Goal: Answer question/provide support

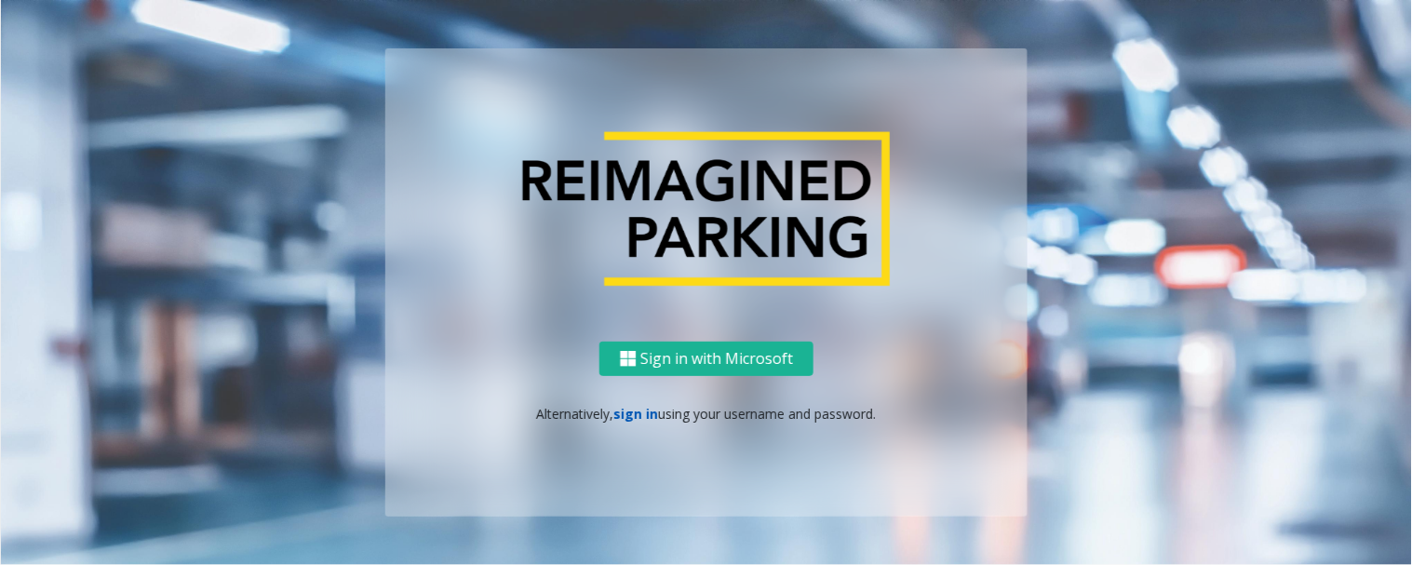
click at [637, 416] on link "sign in" at bounding box center [636, 414] width 45 height 18
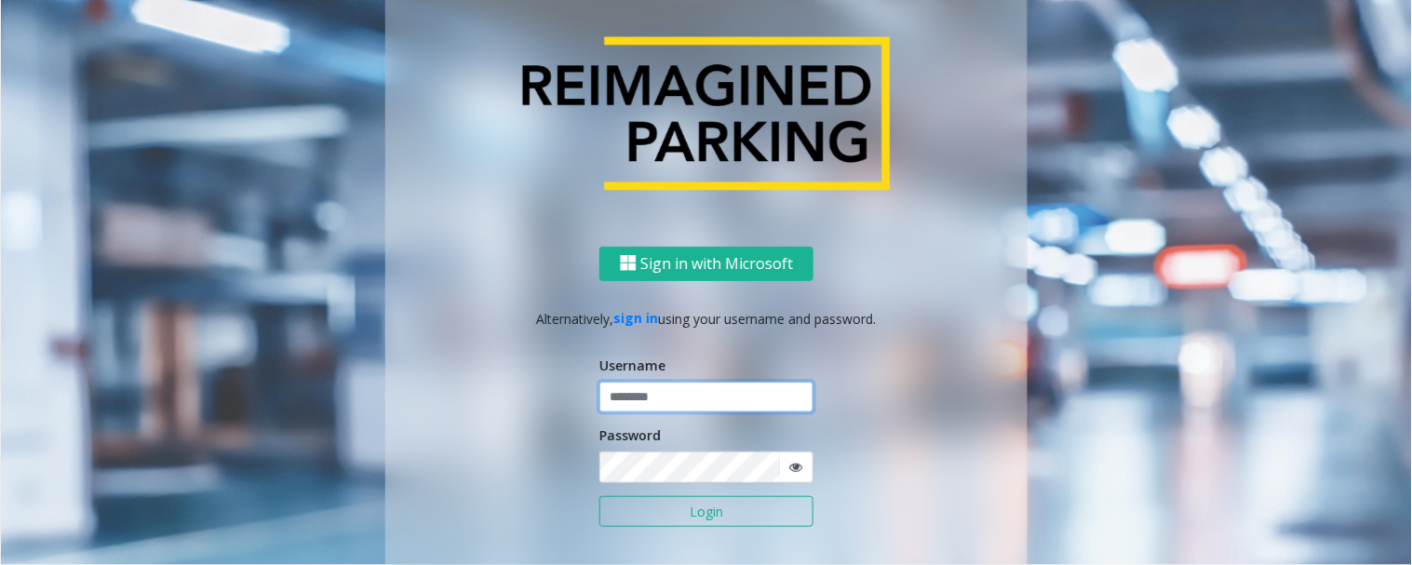
type input "*********"
click at [686, 508] on button "Login" at bounding box center [706, 512] width 214 height 32
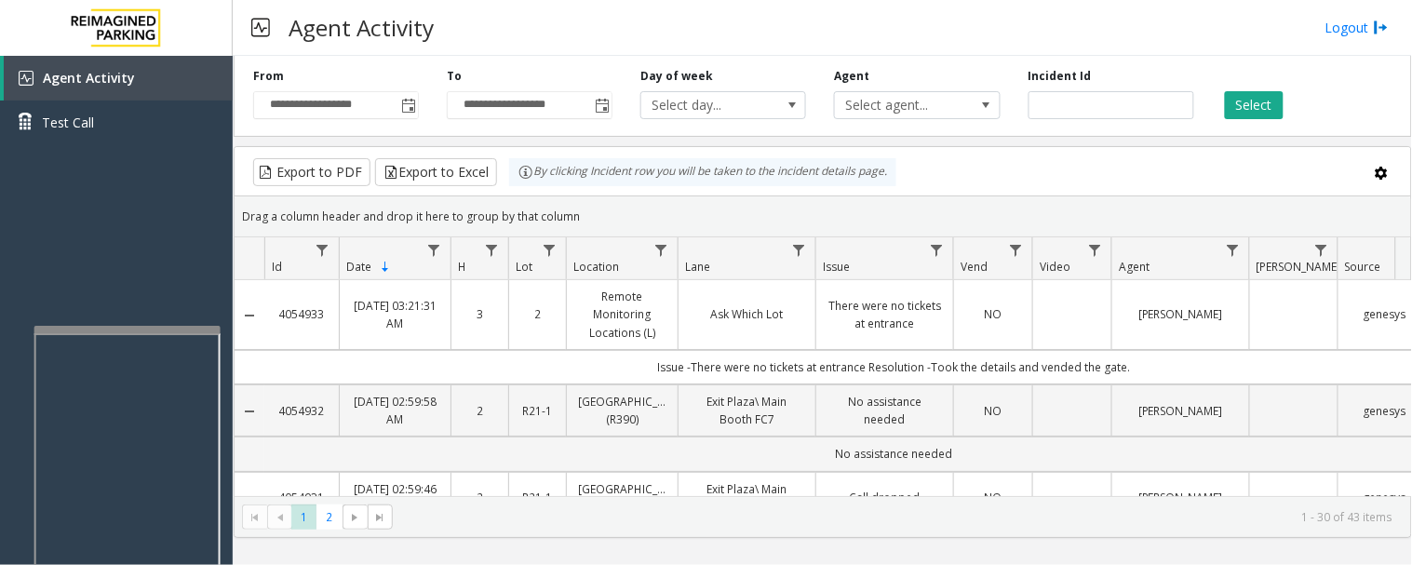
click at [182, 329] on div at bounding box center [127, 329] width 186 height 7
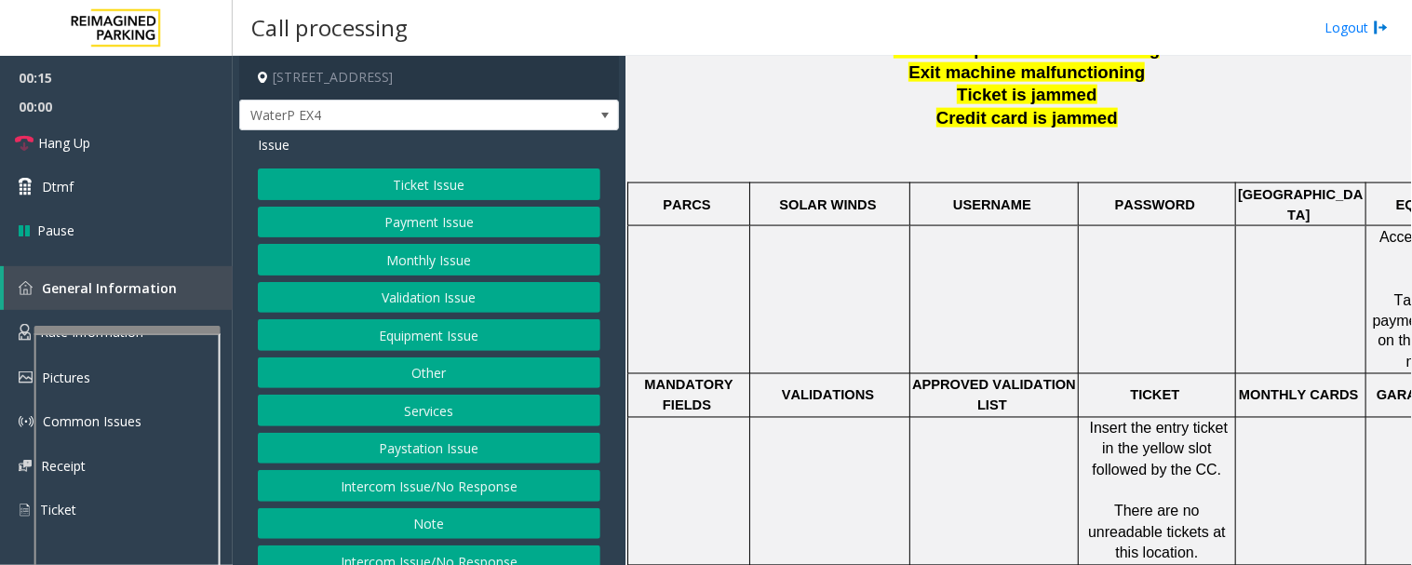
scroll to position [620, 290]
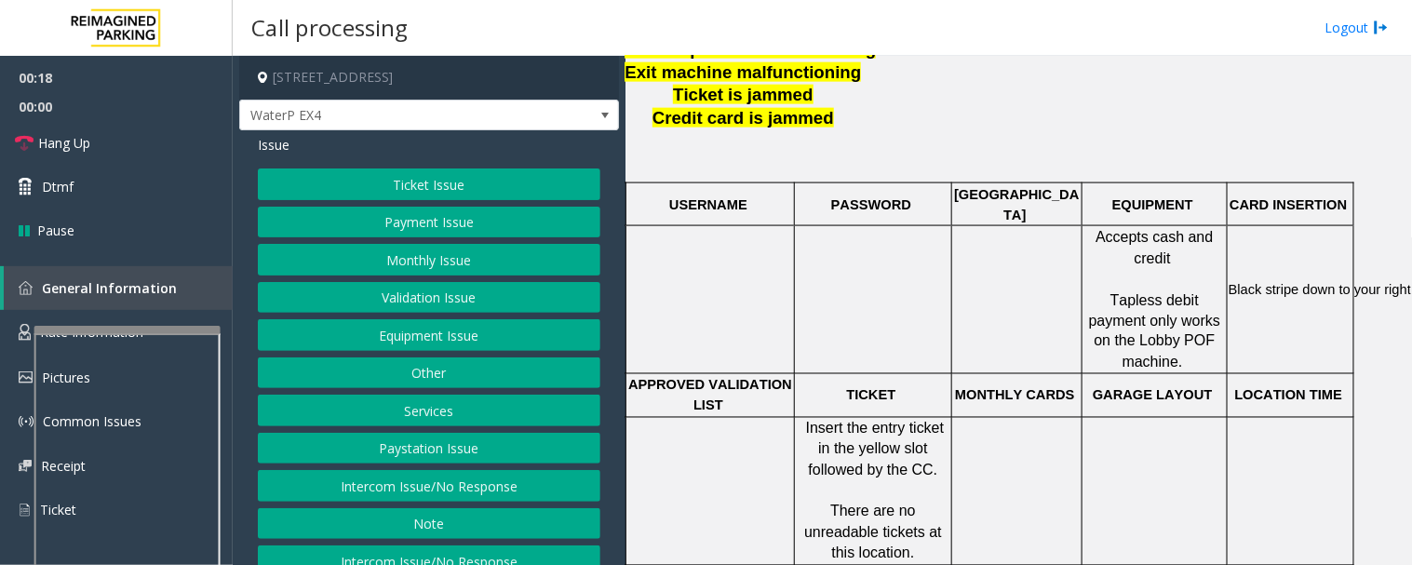
click at [457, 227] on button "Payment Issue" at bounding box center [429, 223] width 342 height 32
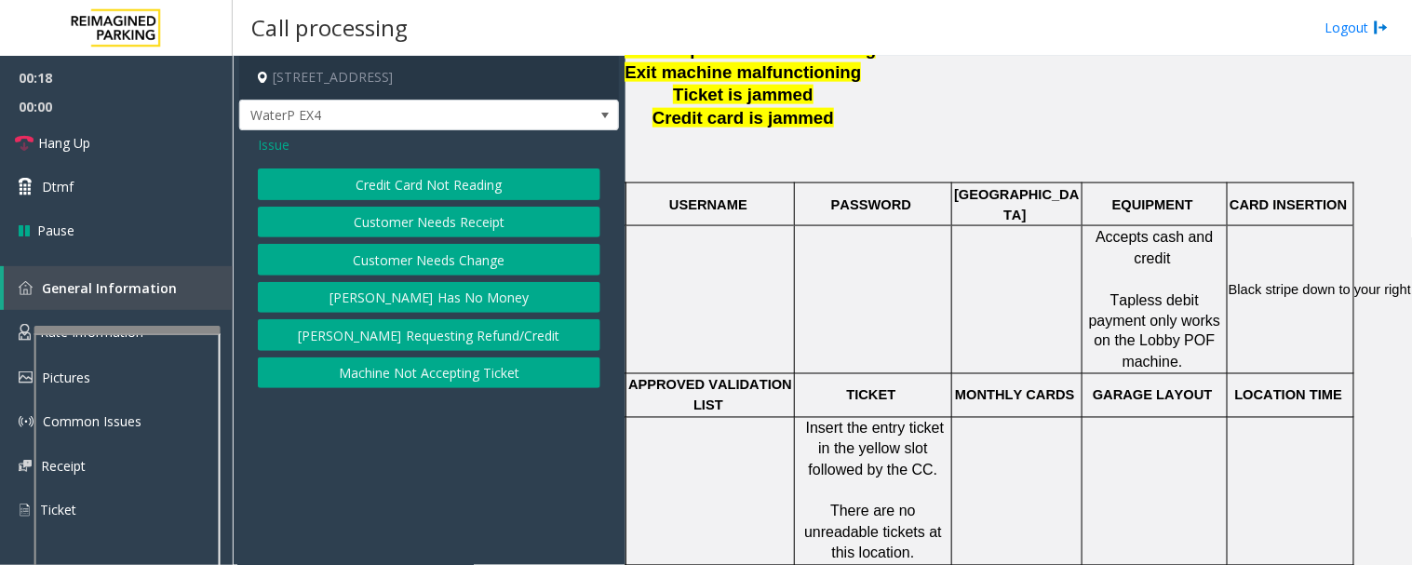
click at [509, 195] on button "Credit Card Not Reading" at bounding box center [429, 184] width 342 height 32
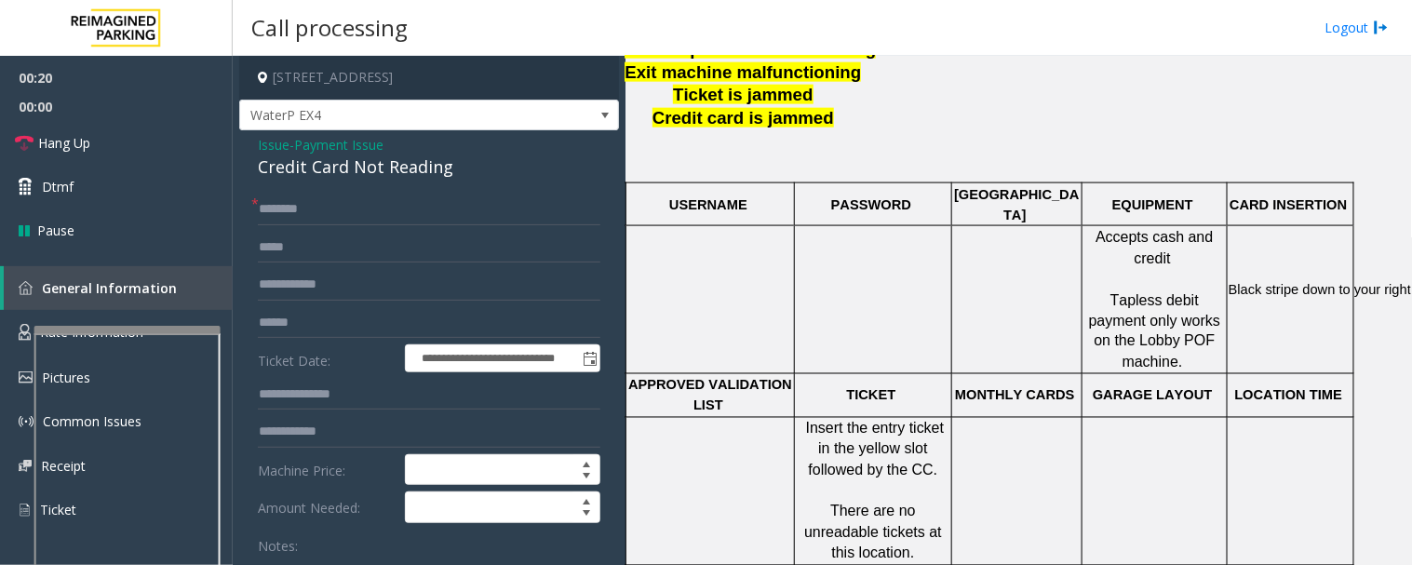
click at [359, 166] on div "Credit Card Not Reading" at bounding box center [429, 166] width 342 height 25
copy div "Credit Card Not Reading"
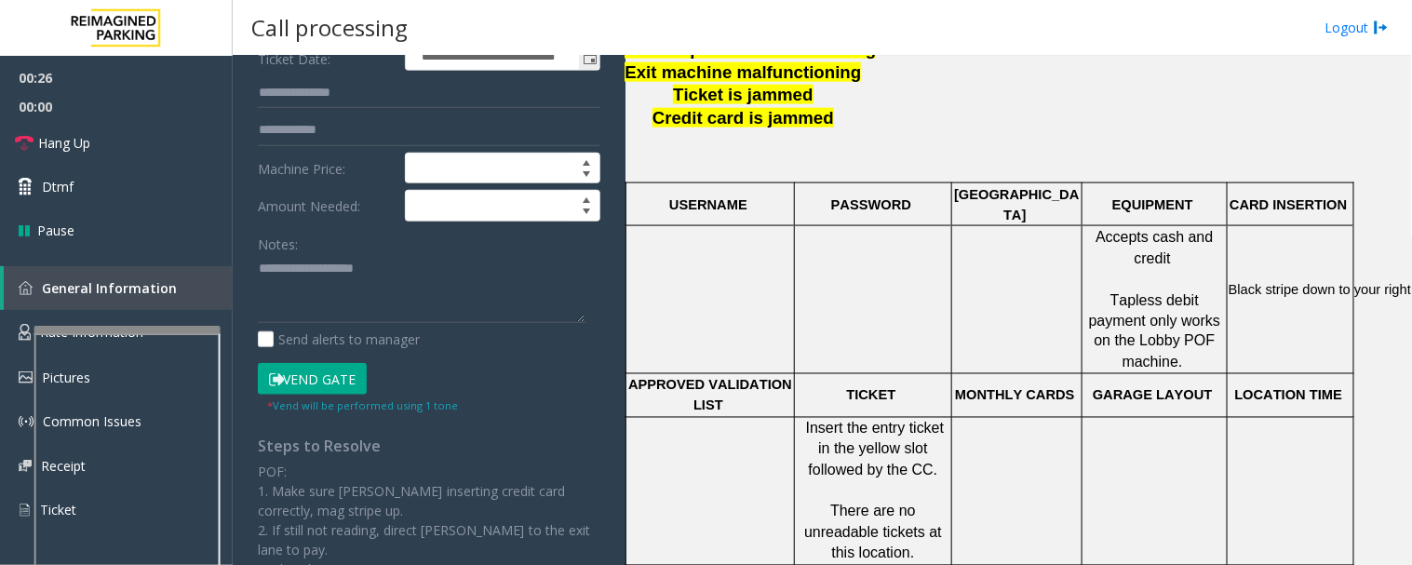
scroll to position [310, 0]
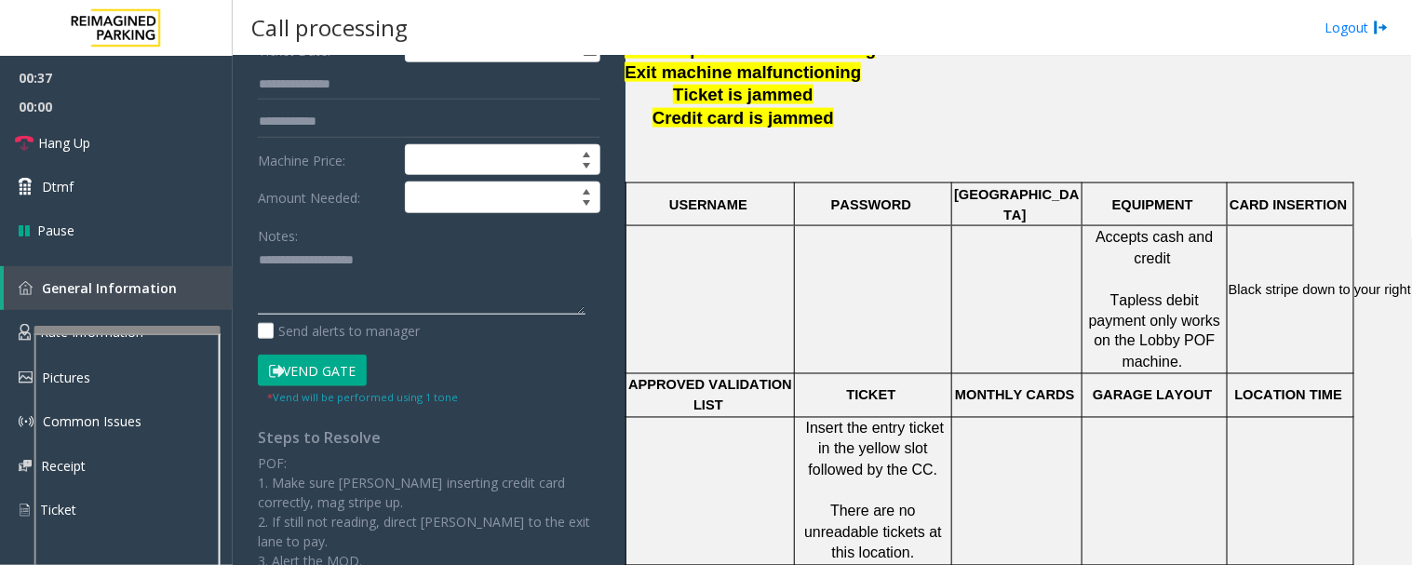
click at [463, 290] on textarea at bounding box center [422, 281] width 328 height 70
paste textarea "**********"
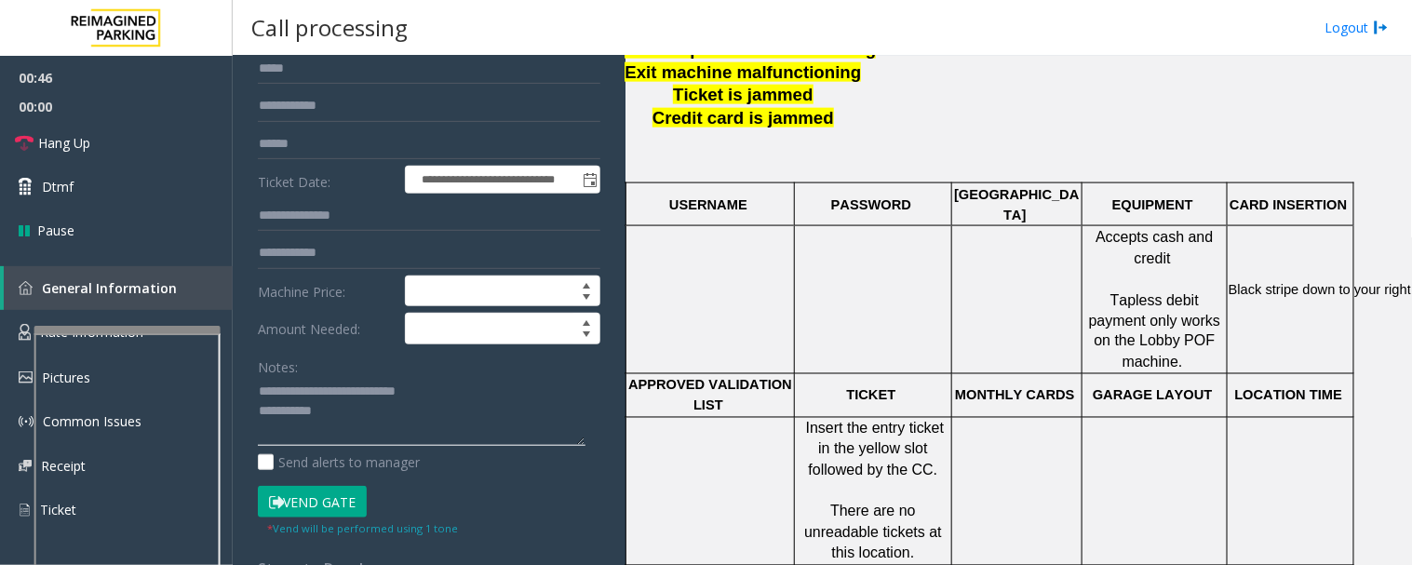
scroll to position [103, 0]
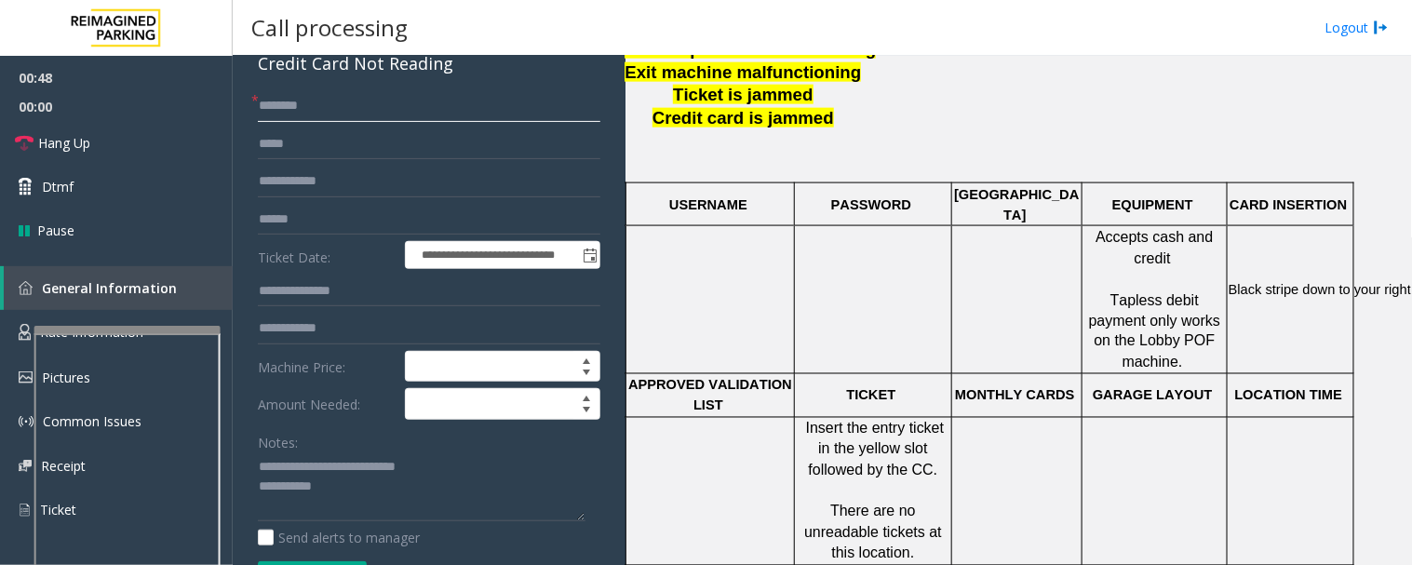
click at [503, 91] on input "text" at bounding box center [429, 106] width 342 height 32
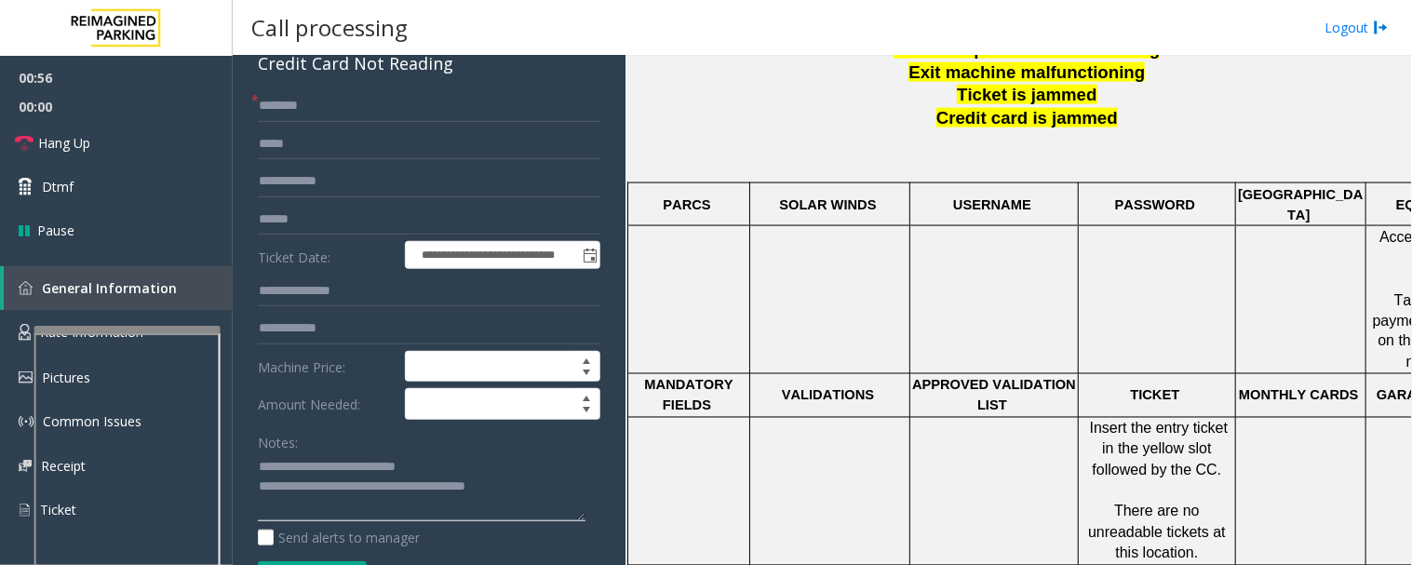
type textarea "**********"
click at [330, 108] on input "text" at bounding box center [429, 106] width 342 height 32
click at [313, 224] on input "text" at bounding box center [429, 220] width 342 height 32
type input "*****"
click at [349, 119] on input "text" at bounding box center [429, 106] width 342 height 32
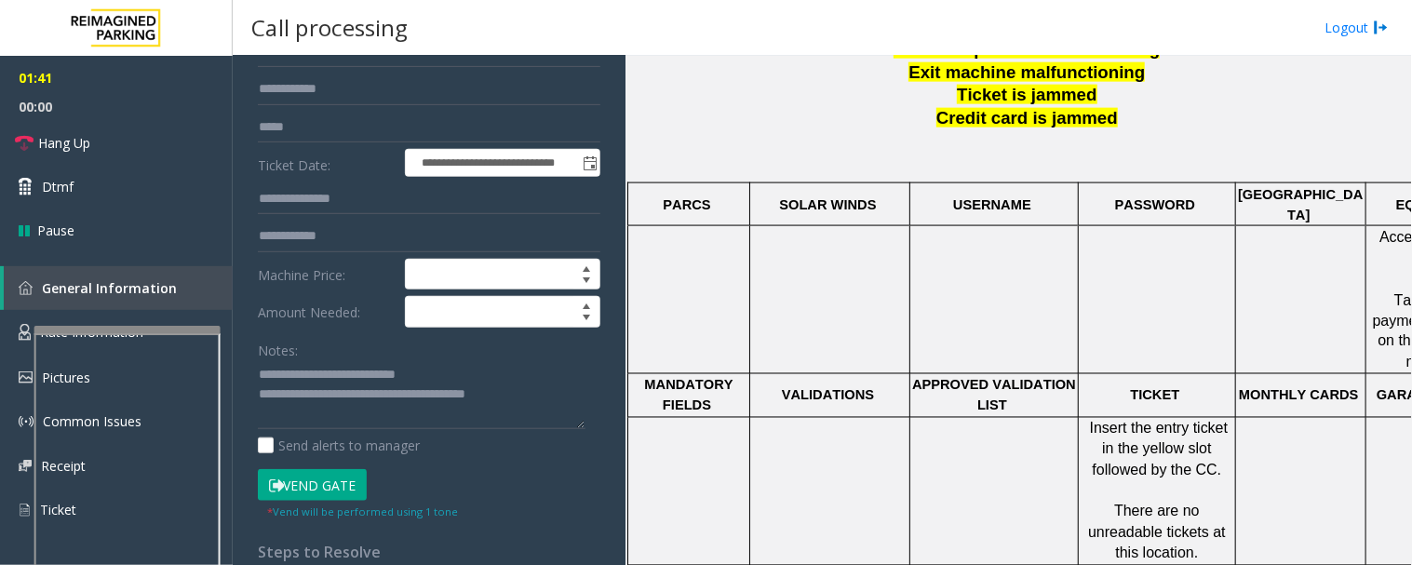
scroll to position [310, 0]
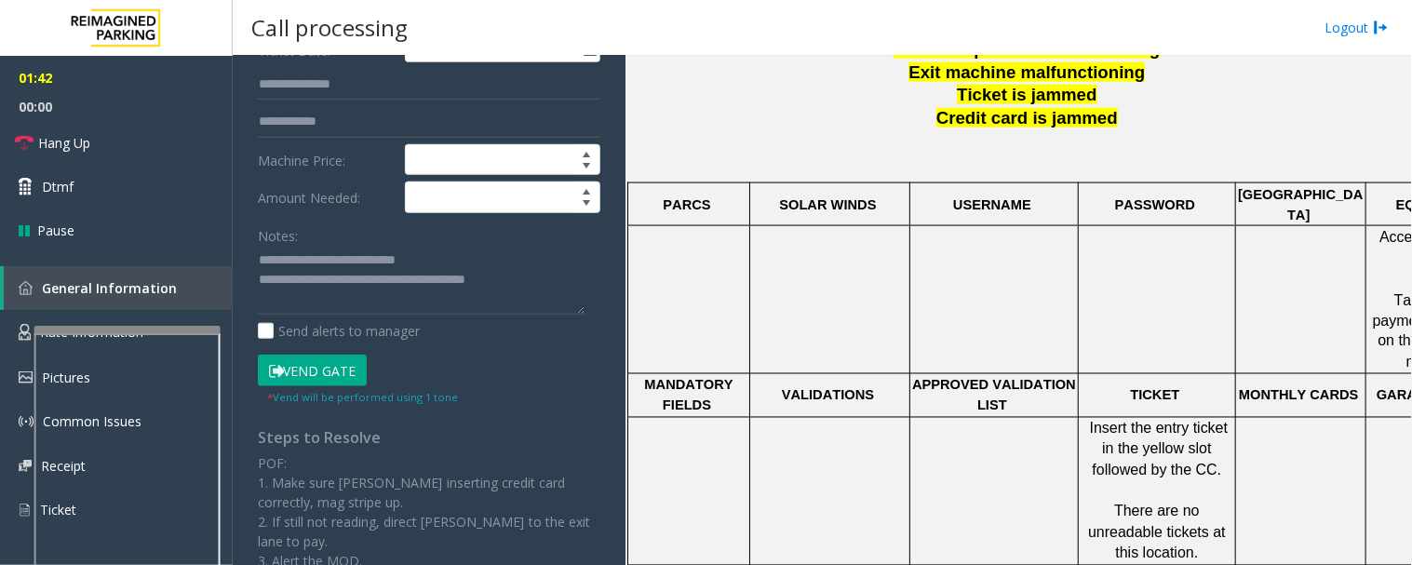
type input "*****"
click at [356, 374] on button "Vend Gate" at bounding box center [312, 371] width 109 height 32
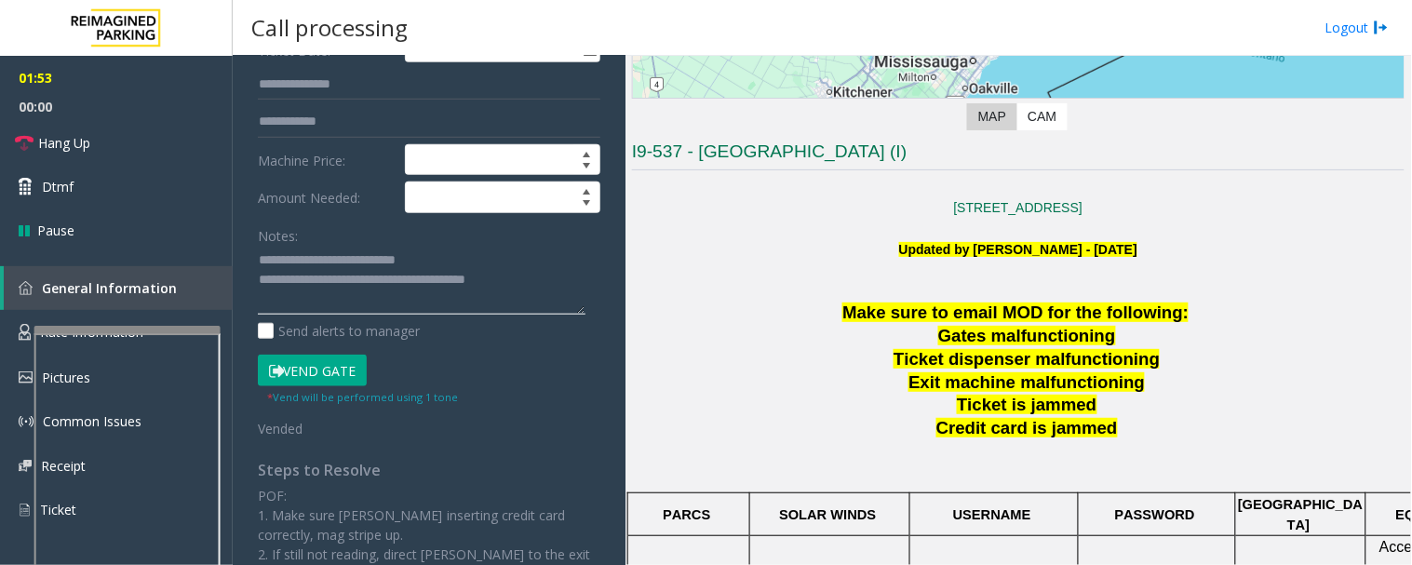
click at [560, 281] on textarea at bounding box center [422, 281] width 328 height 70
click at [304, 356] on button "Vend Gate" at bounding box center [312, 371] width 109 height 32
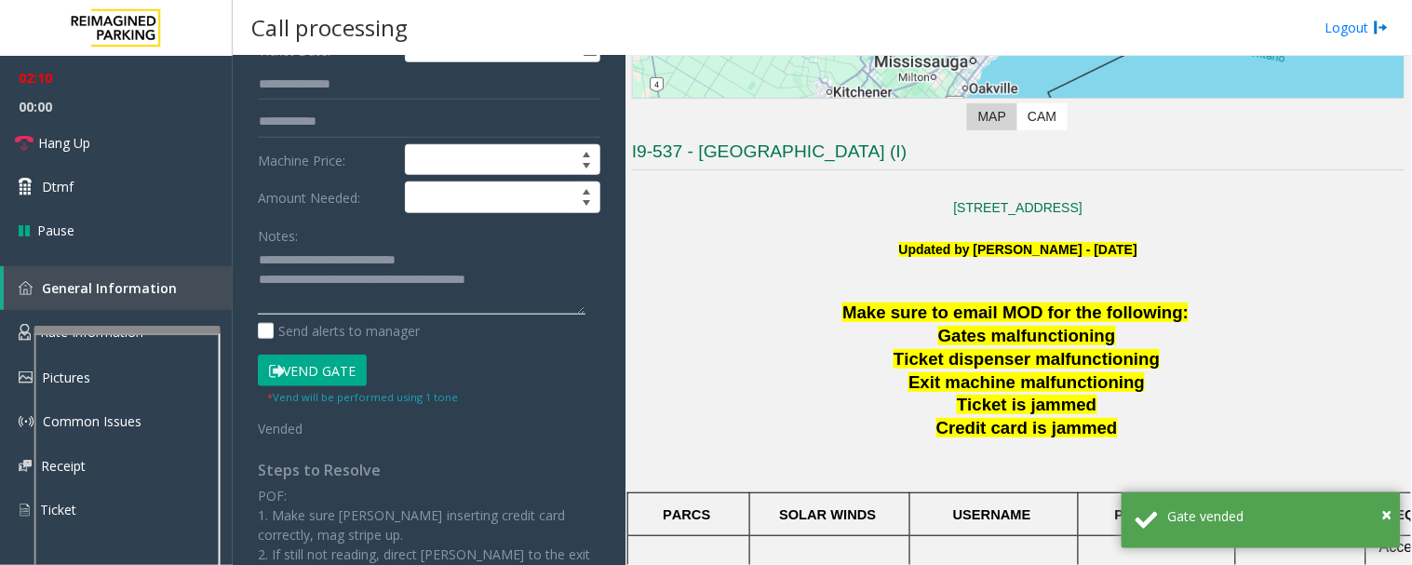
click at [550, 289] on textarea at bounding box center [422, 281] width 328 height 70
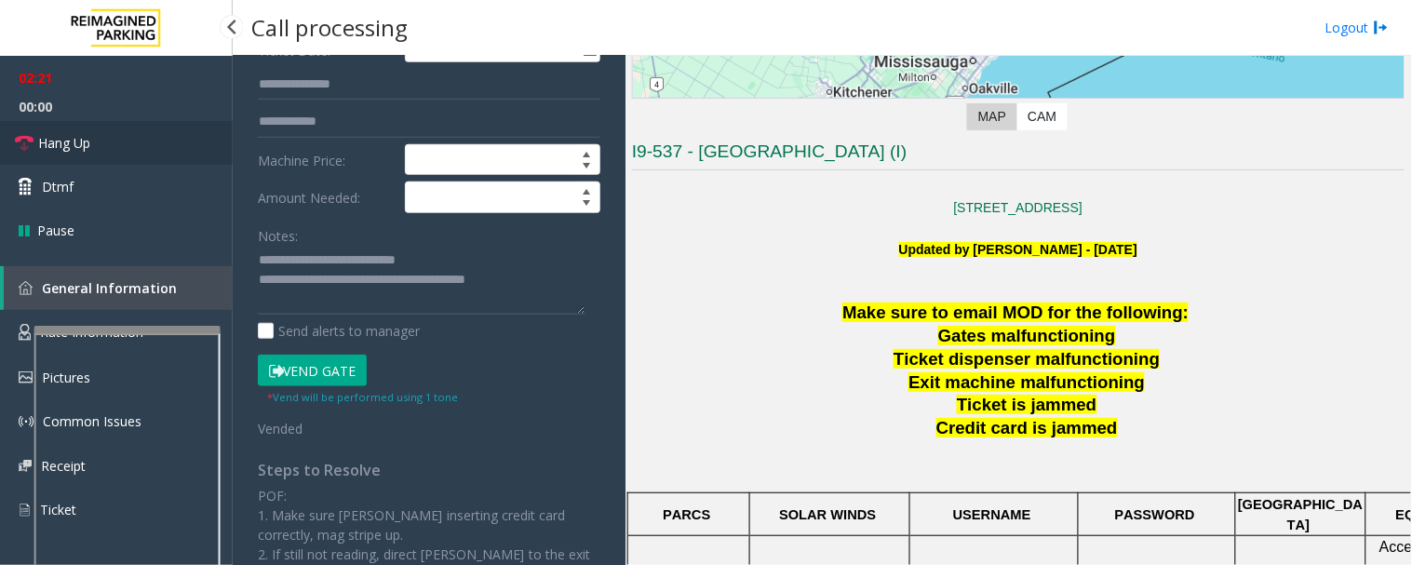
click at [94, 141] on link "Hang Up" at bounding box center [116, 143] width 233 height 44
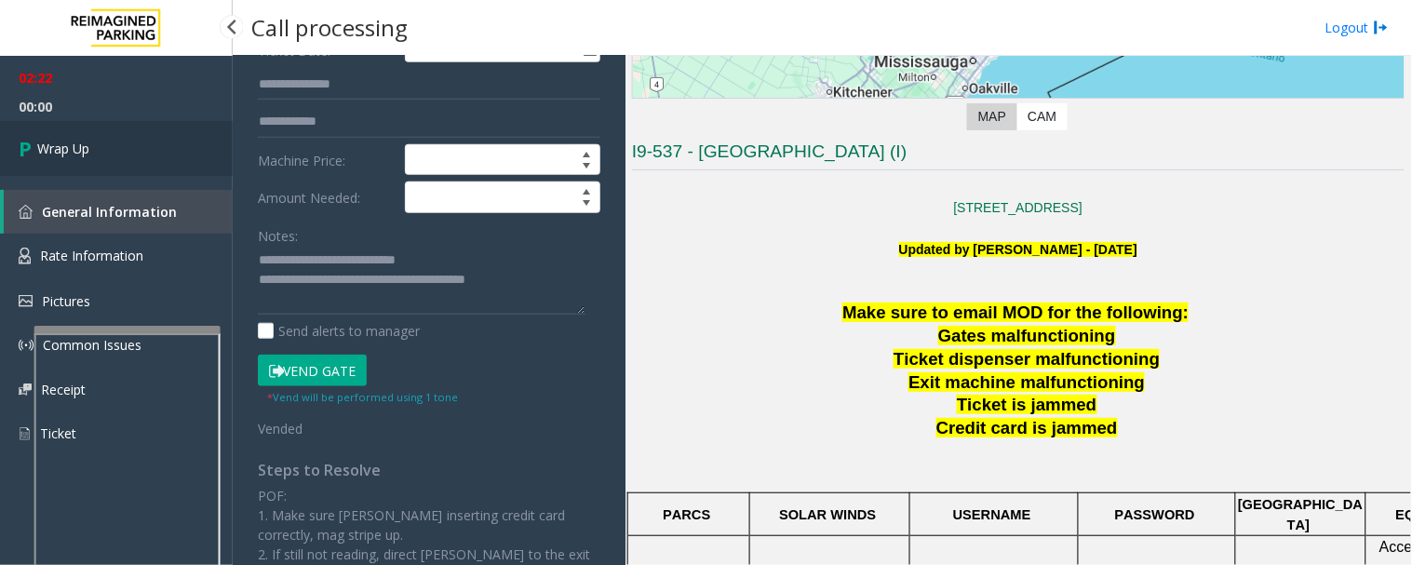
click at [68, 163] on link "Wrap Up" at bounding box center [116, 148] width 233 height 55
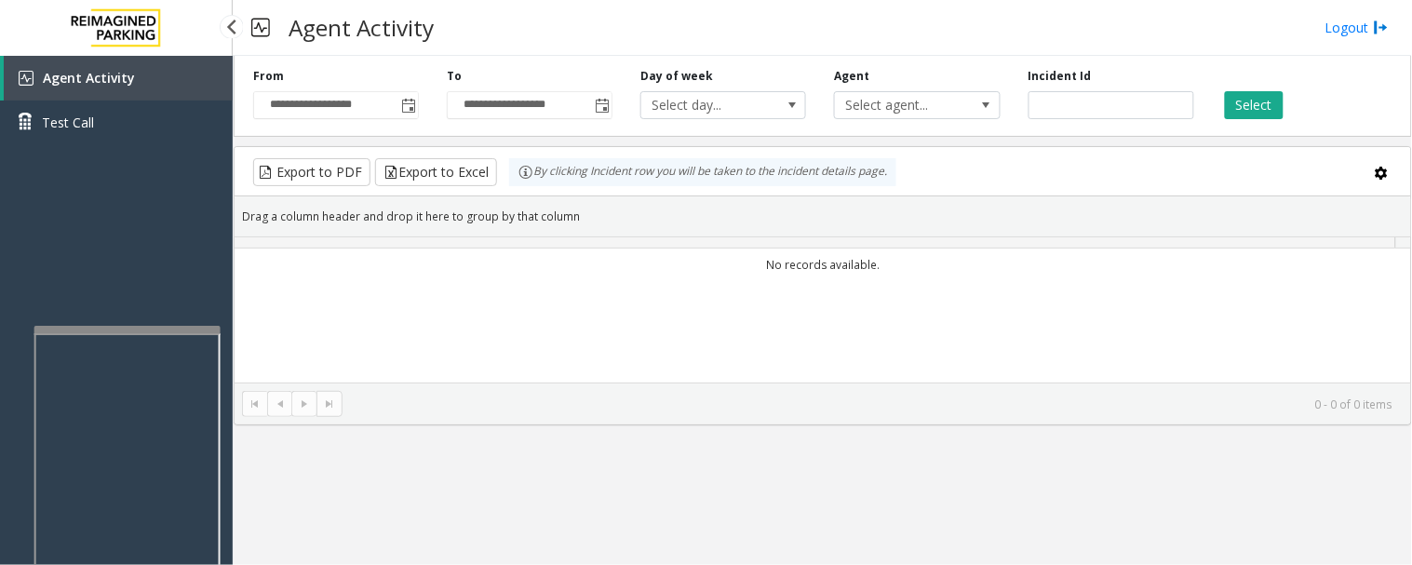
drag, startPoint x: 116, startPoint y: 169, endPoint x: 174, endPoint y: 49, distance: 133.2
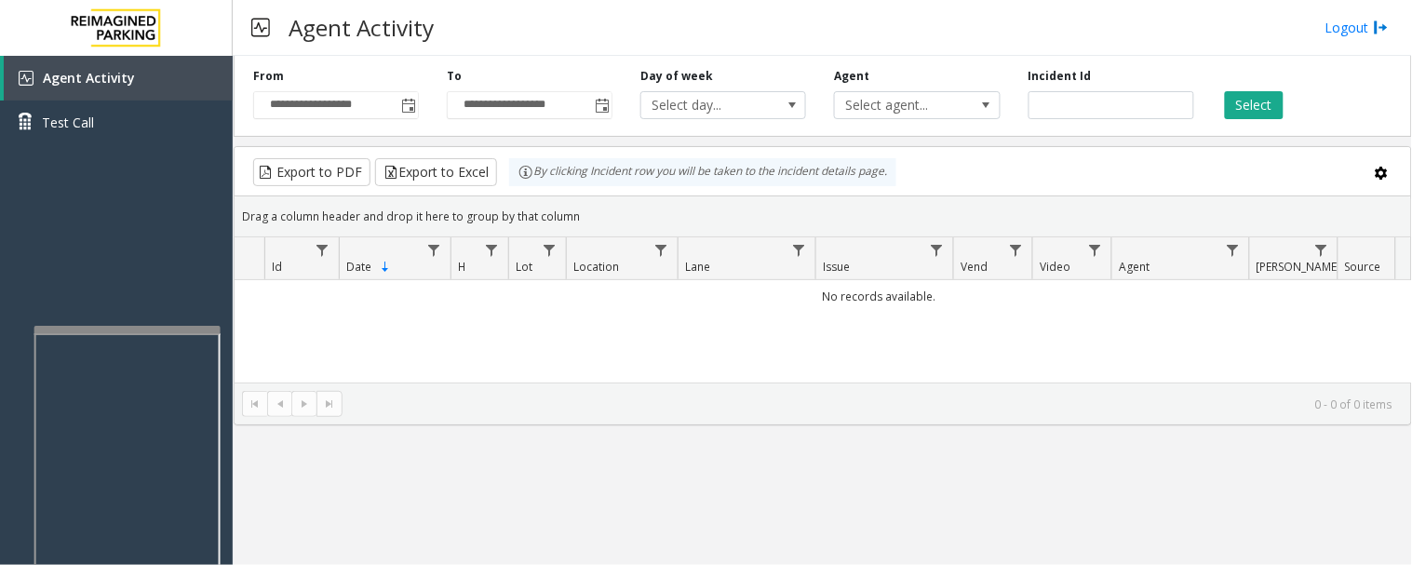
drag, startPoint x: 174, startPoint y: 49, endPoint x: 743, endPoint y: 384, distance: 660.0
click at [743, 384] on kendo-pager "0 - 0 of 0 items" at bounding box center [823, 403] width 1176 height 42
